Goal: Task Accomplishment & Management: Manage account settings

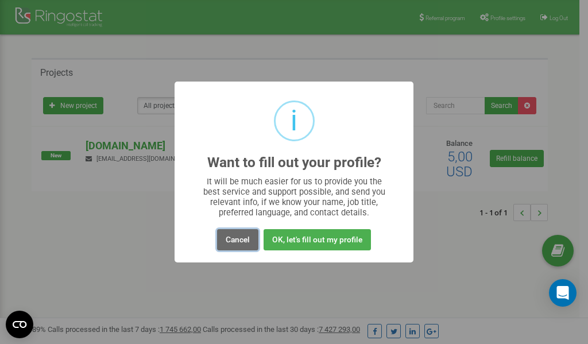
click at [232, 240] on button "Cancel" at bounding box center [237, 239] width 41 height 21
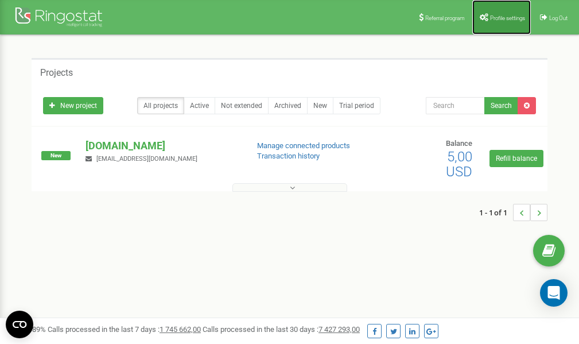
click at [497, 15] on span "Profile settings" at bounding box center [507, 18] width 35 height 6
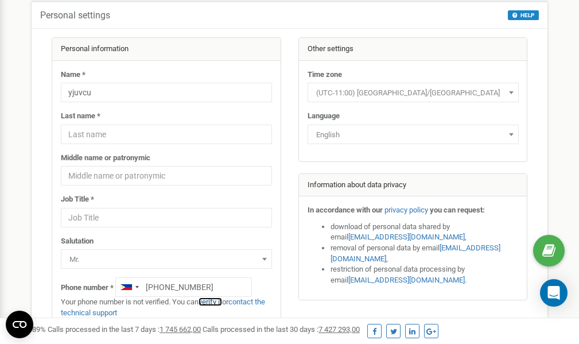
click at [219, 301] on link "verify it" at bounding box center [211, 301] width 24 height 9
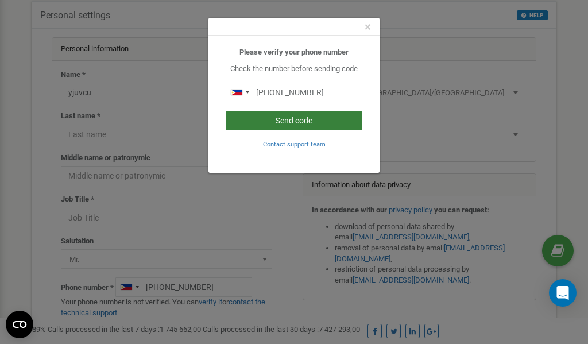
click at [285, 119] on button "Send code" at bounding box center [294, 121] width 137 height 20
